Goal: Navigation & Orientation: Find specific page/section

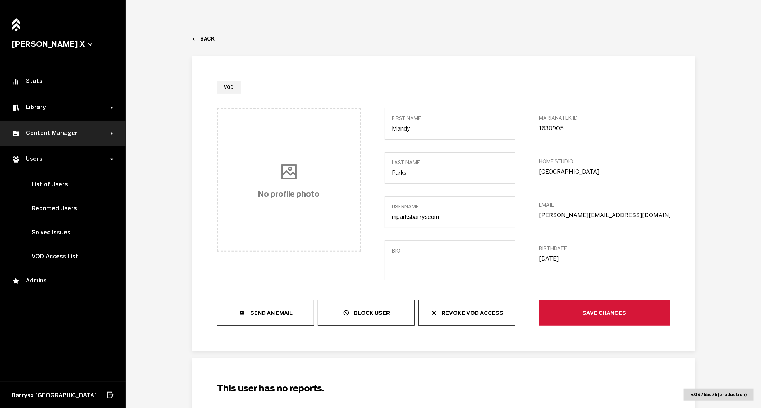
click at [52, 127] on div "Content Manager" at bounding box center [63, 134] width 126 height 26
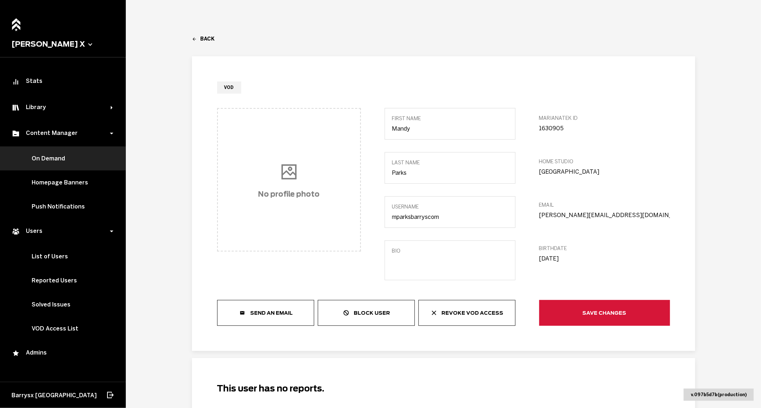
click at [51, 153] on link "On Demand" at bounding box center [63, 159] width 126 height 24
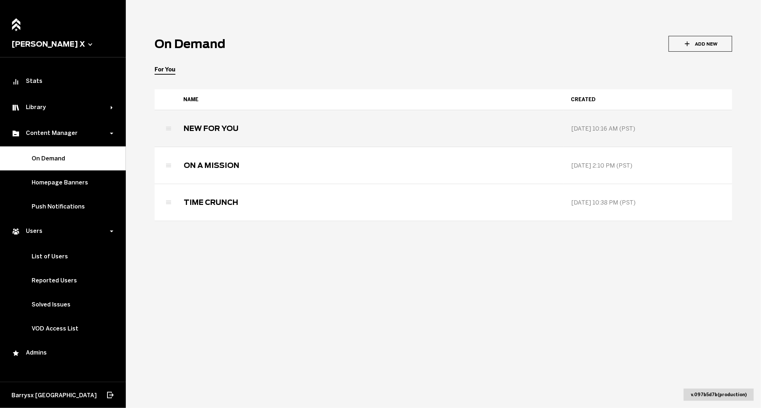
click at [223, 124] on h3 "NEW FOR YOU" at bounding box center [211, 128] width 55 height 9
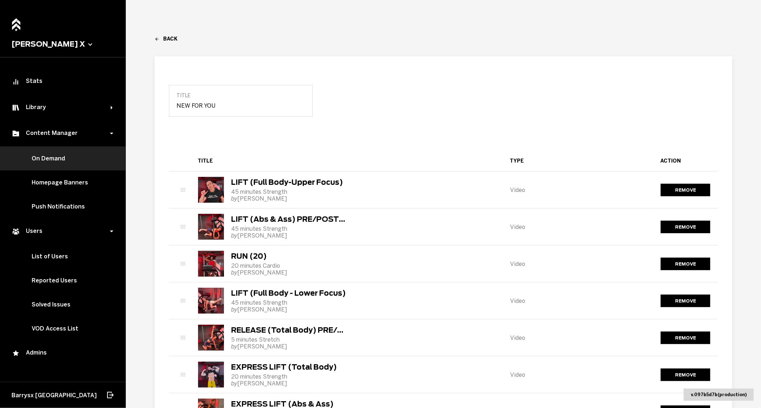
click at [46, 157] on link "On Demand" at bounding box center [63, 159] width 126 height 24
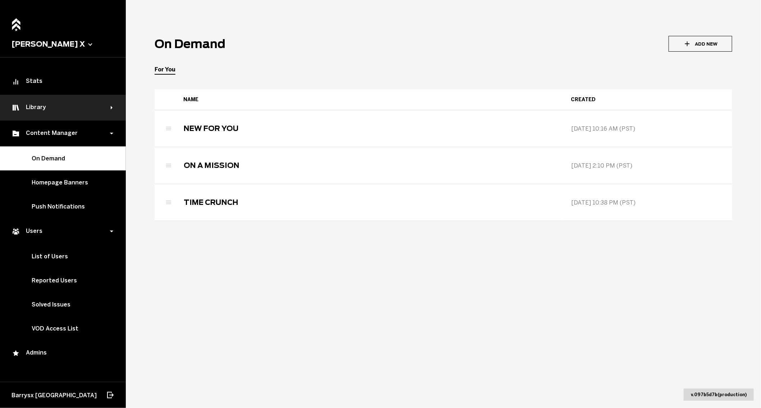
click at [53, 109] on div "Library" at bounding box center [60, 107] width 99 height 9
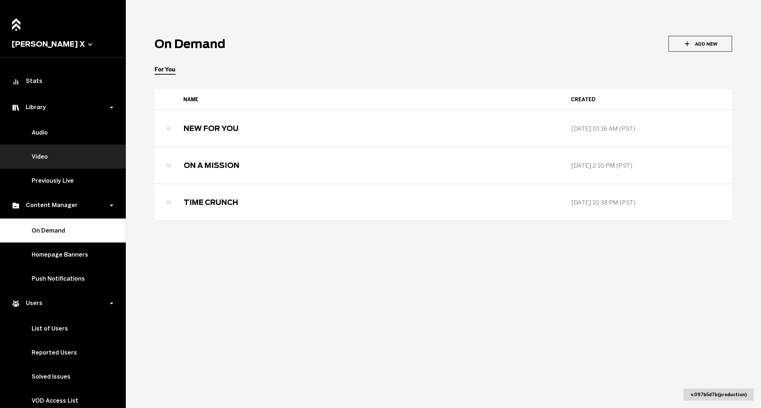
click at [48, 148] on link "Video" at bounding box center [63, 157] width 126 height 24
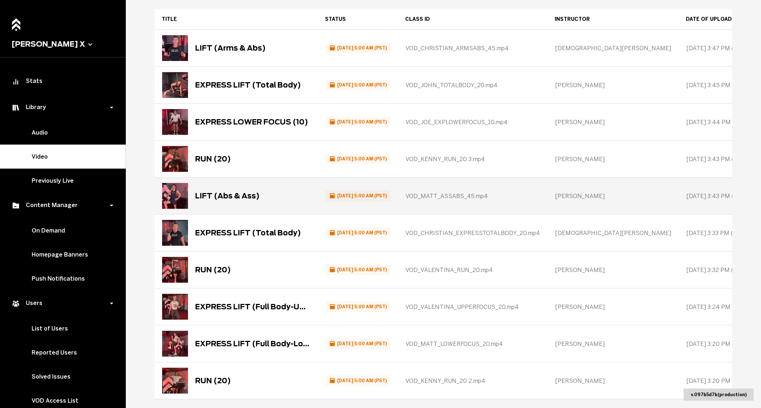
scroll to position [123, 0]
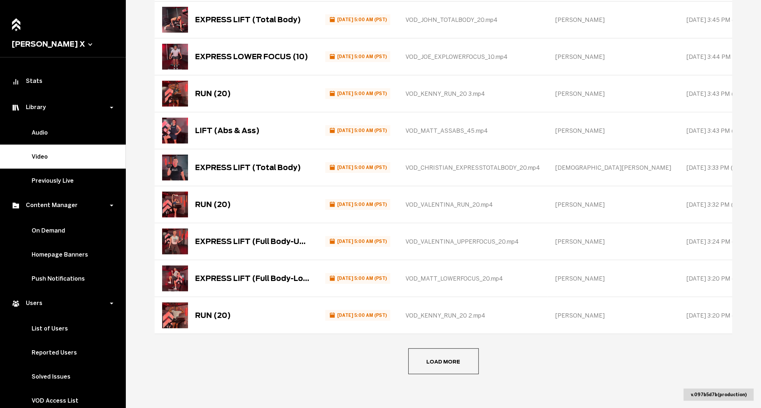
click at [445, 354] on button "Load more" at bounding box center [443, 362] width 70 height 26
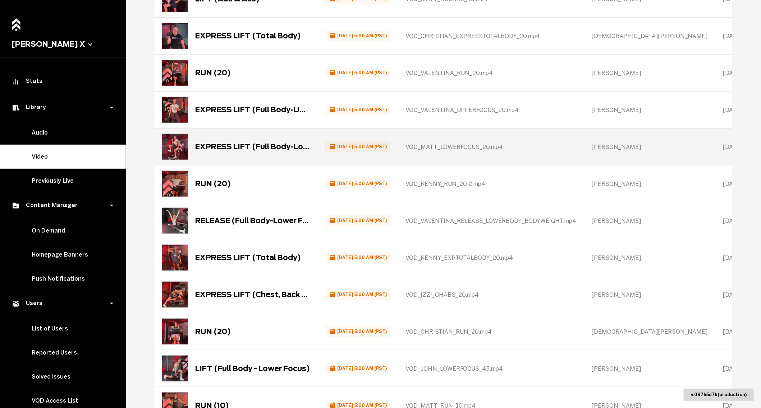
scroll to position [492, 0]
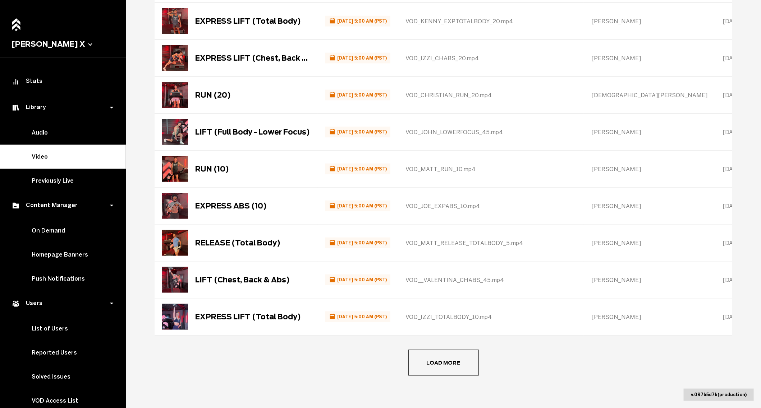
click at [422, 355] on button "Load more" at bounding box center [443, 363] width 70 height 26
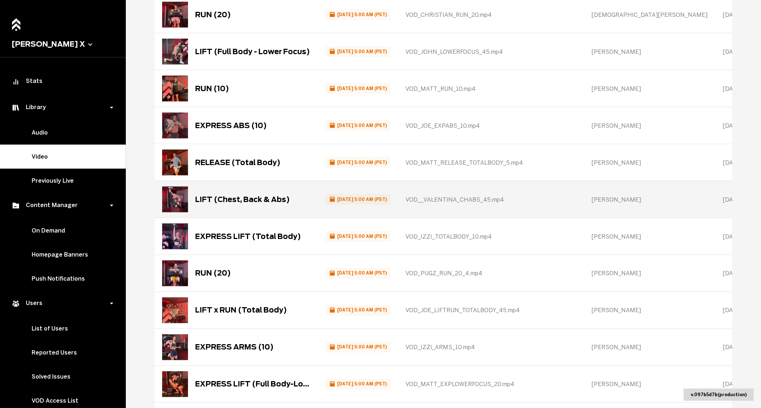
scroll to position [860, 0]
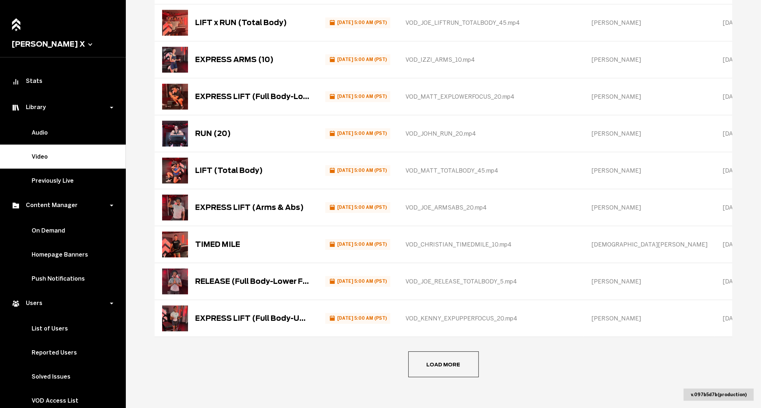
click at [453, 362] on button "Load more" at bounding box center [443, 365] width 70 height 26
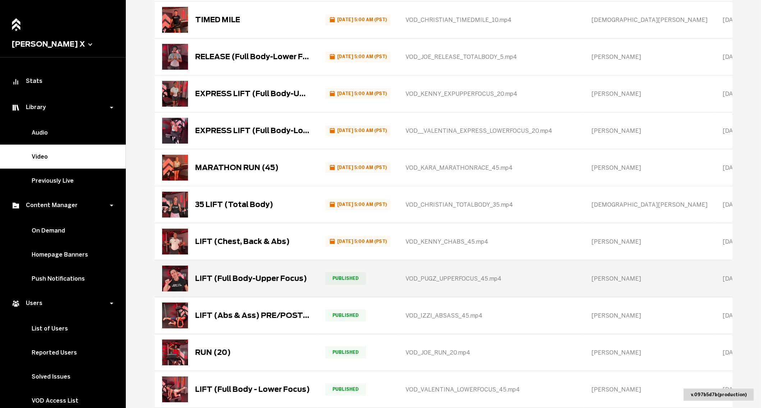
scroll to position [1094, 0]
